Goal: Obtain resource: Obtain resource

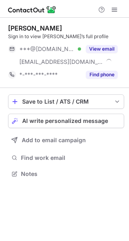
scroll to position [168, 129]
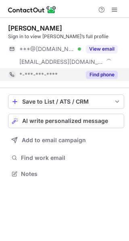
click at [93, 73] on button "Find phone" at bounding box center [102, 75] width 32 height 8
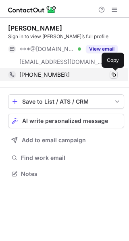
click at [112, 74] on span at bounding box center [113, 75] width 6 height 6
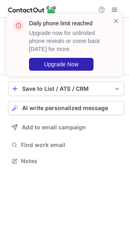
scroll to position [156, 129]
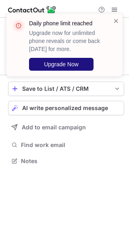
click at [76, 62] on span "Upgrade Now" at bounding box center [61, 64] width 35 height 6
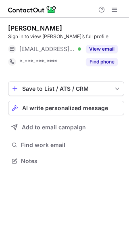
scroll to position [156, 129]
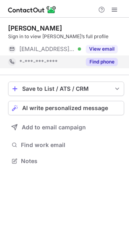
click at [115, 64] on button "Find phone" at bounding box center [102, 62] width 32 height 8
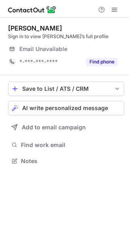
scroll to position [156, 129]
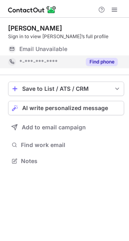
click at [105, 64] on button "Find phone" at bounding box center [102, 62] width 32 height 8
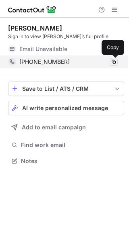
click at [111, 60] on span at bounding box center [113, 62] width 6 height 6
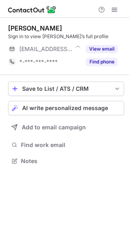
scroll to position [156, 129]
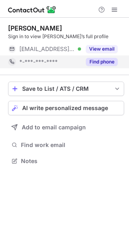
click at [98, 62] on button "Find phone" at bounding box center [102, 62] width 32 height 8
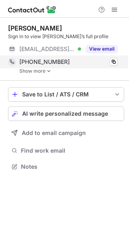
scroll to position [161, 129]
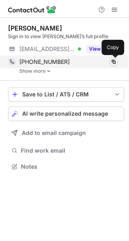
click at [111, 62] on span at bounding box center [113, 62] width 6 height 6
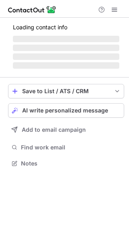
scroll to position [168, 129]
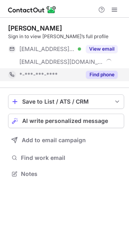
click at [104, 76] on button "Find phone" at bounding box center [102, 75] width 32 height 8
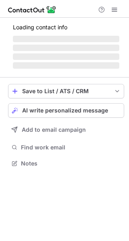
scroll to position [168, 129]
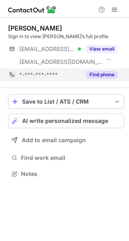
click at [108, 75] on button "Find phone" at bounding box center [102, 75] width 32 height 8
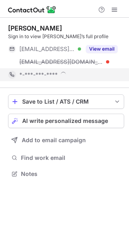
scroll to position [174, 129]
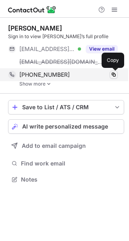
click at [113, 75] on span at bounding box center [113, 75] width 6 height 6
